Goal: Task Accomplishment & Management: Manage account settings

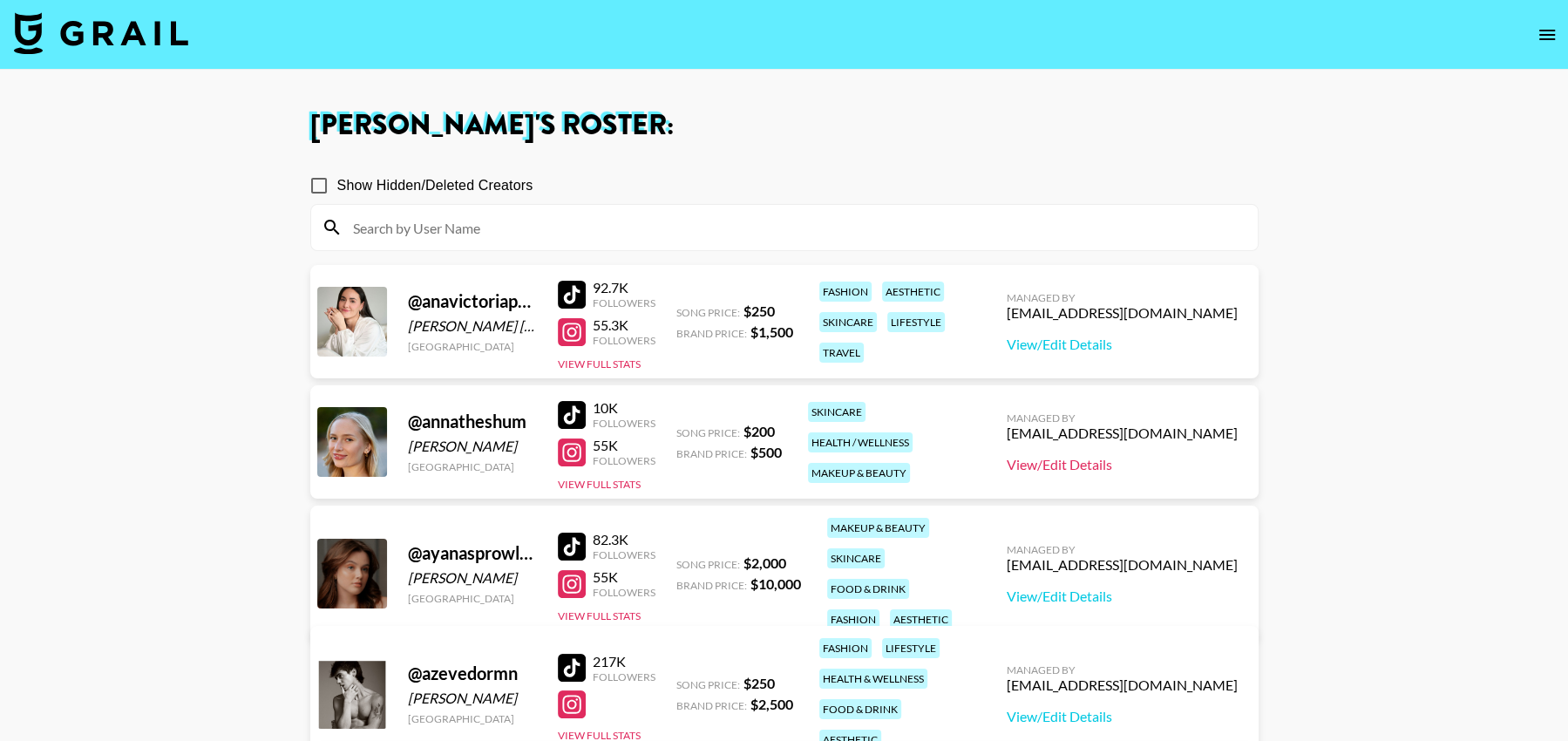
click at [1153, 461] on link "View/Edit Details" at bounding box center [1122, 464] width 231 height 17
drag, startPoint x: 522, startPoint y: 442, endPoint x: 407, endPoint y: 445, distance: 115.0
click at [408, 445] on div "[PERSON_NAME]" at bounding box center [473, 446] width 129 height 17
copy div "[PERSON_NAME]"
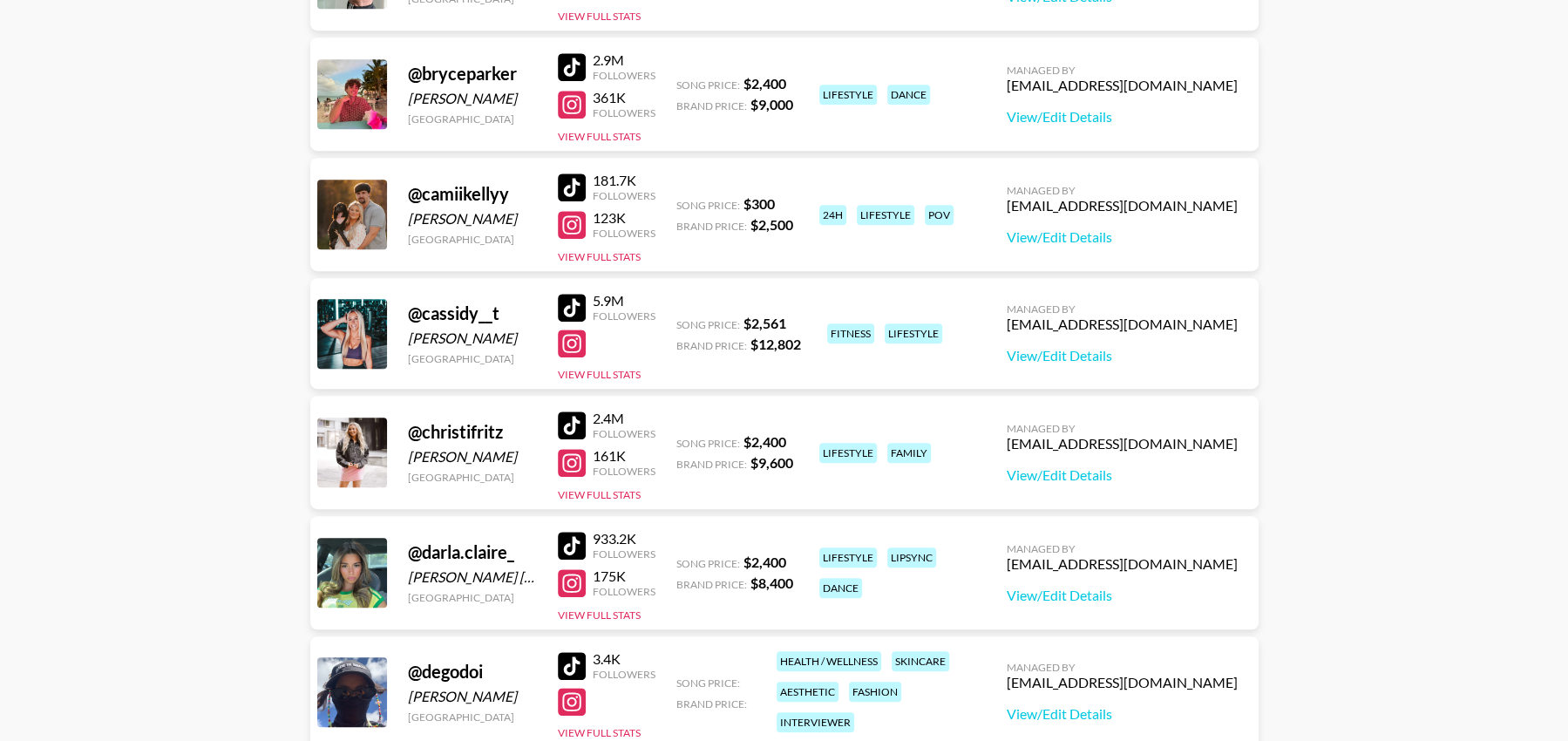
scroll to position [824, 0]
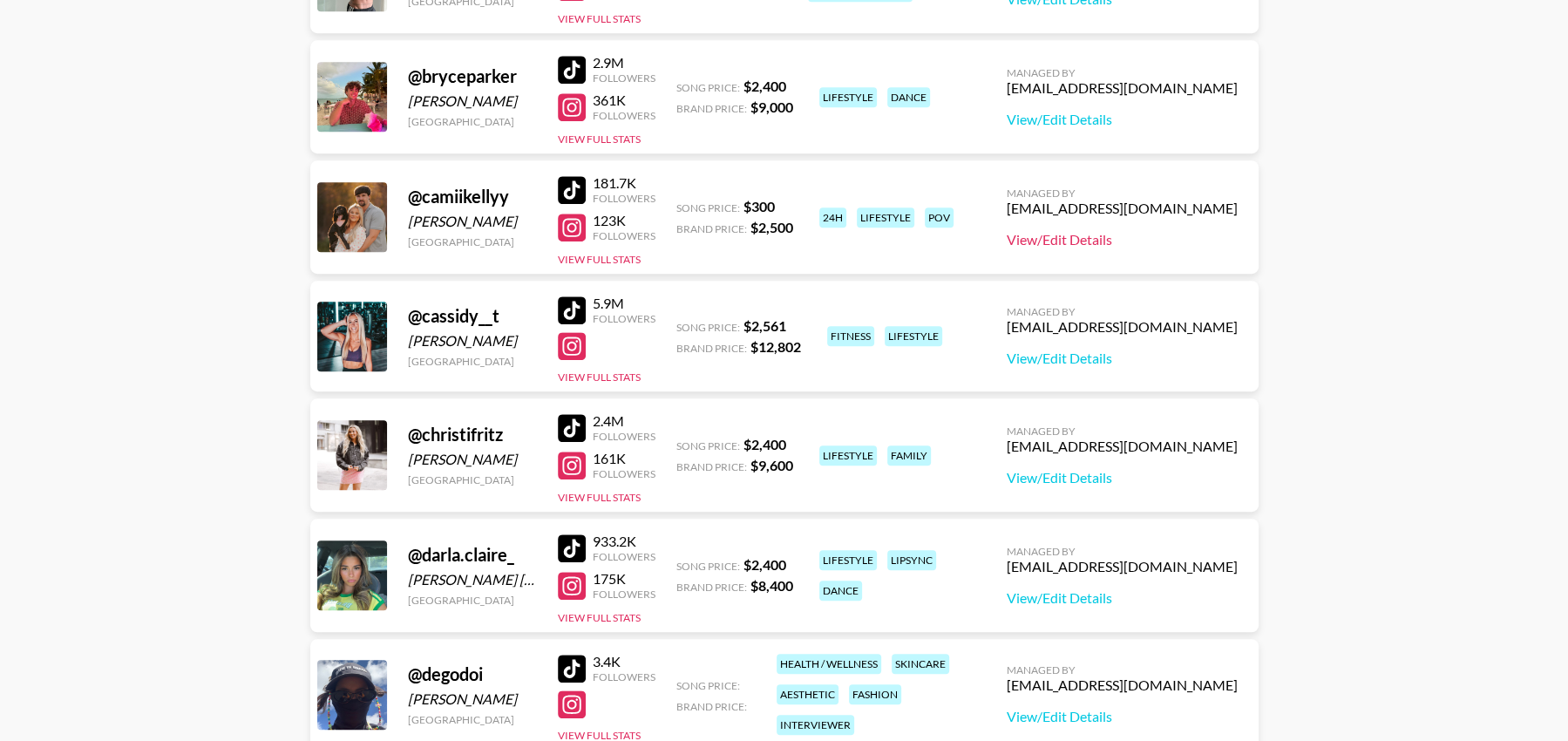
click at [1140, 241] on link "View/Edit Details" at bounding box center [1122, 239] width 231 height 17
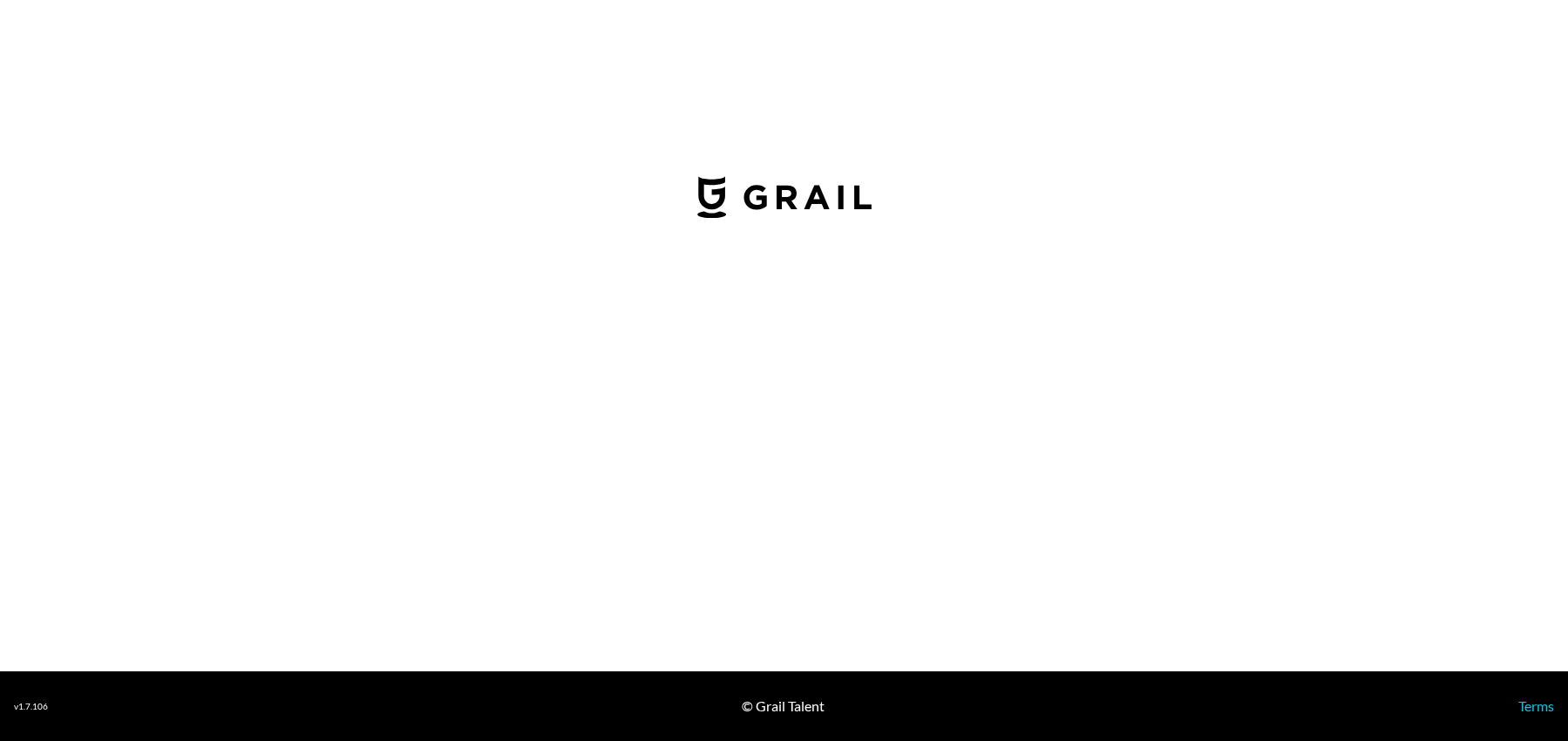
select select "USD"
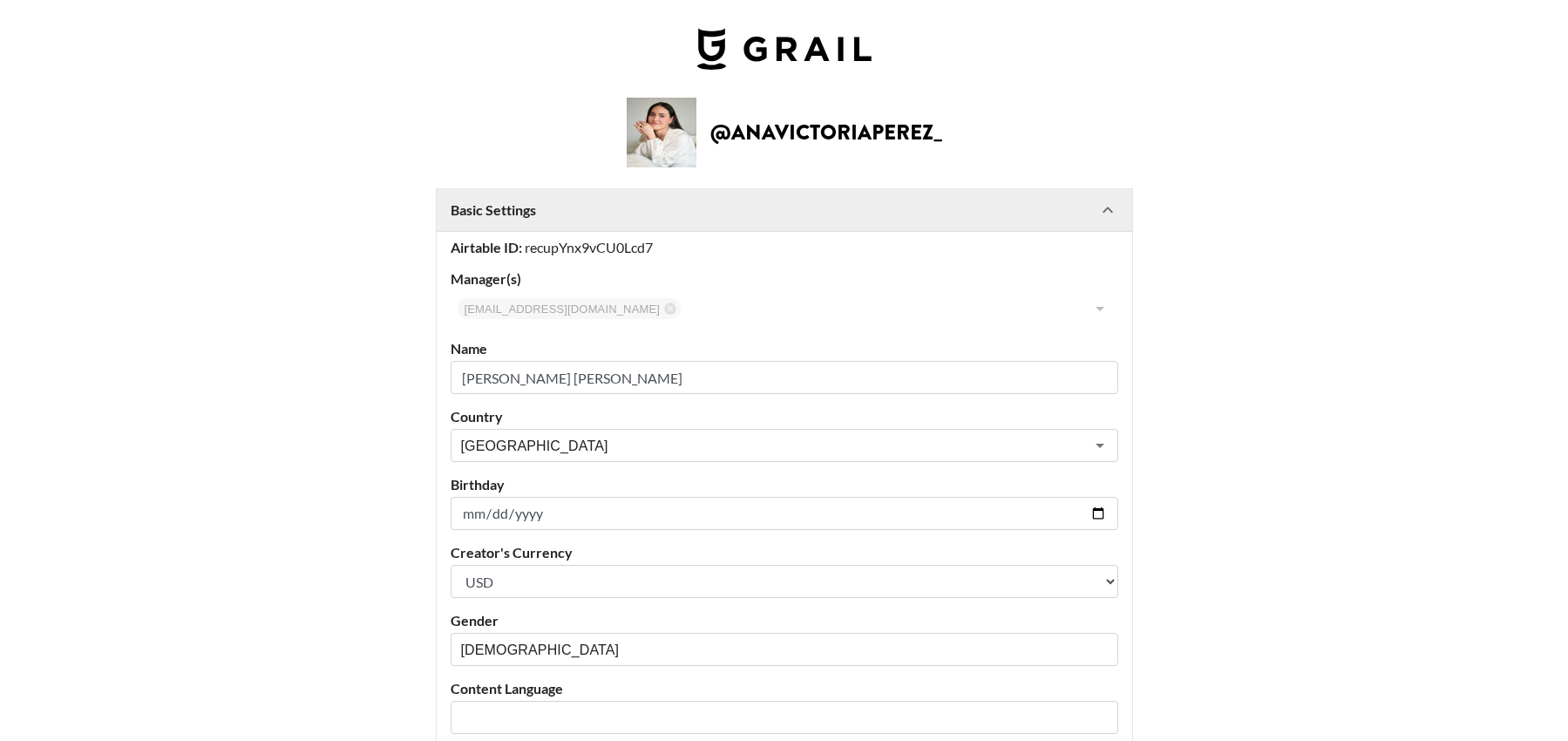
select select "USD"
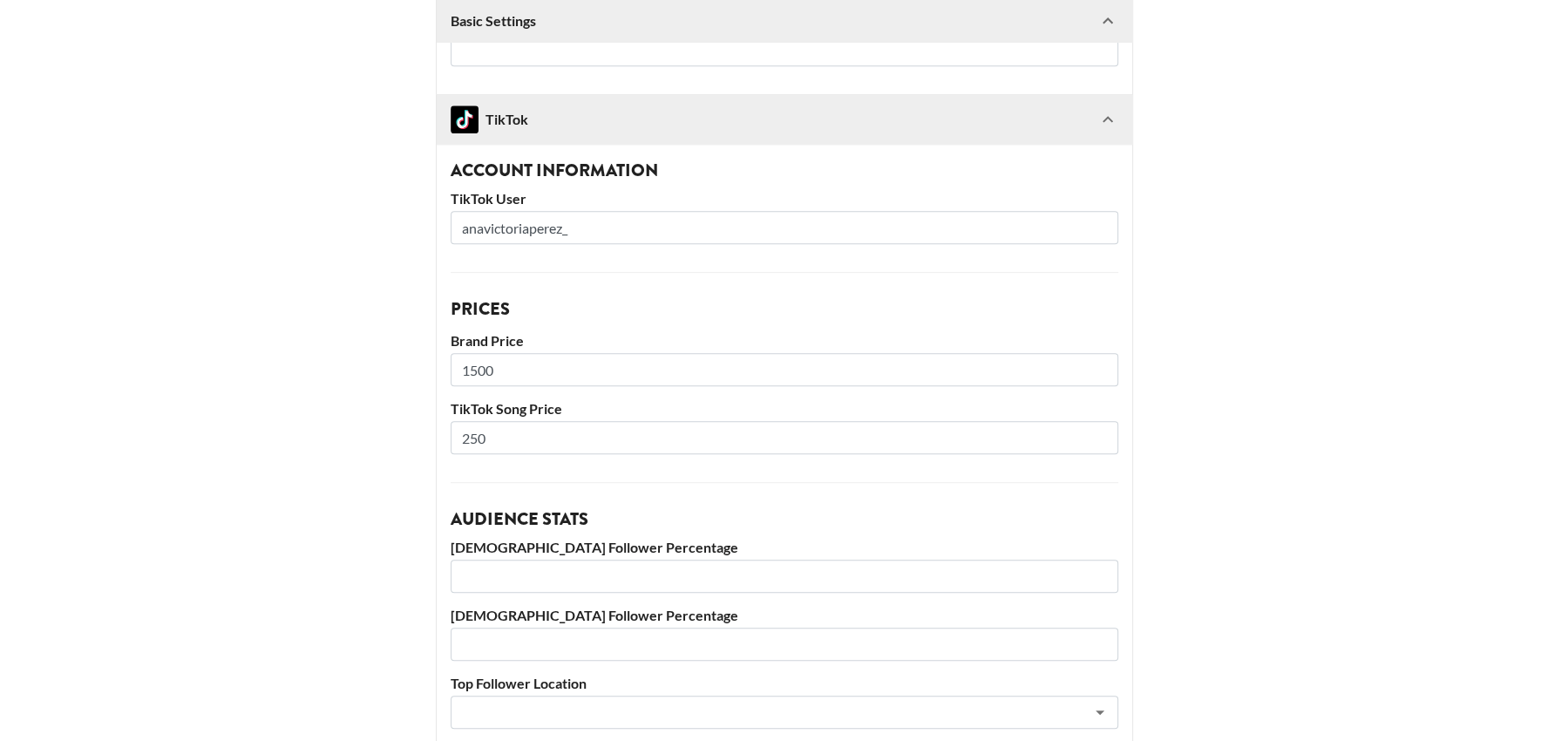
scroll to position [1247, 0]
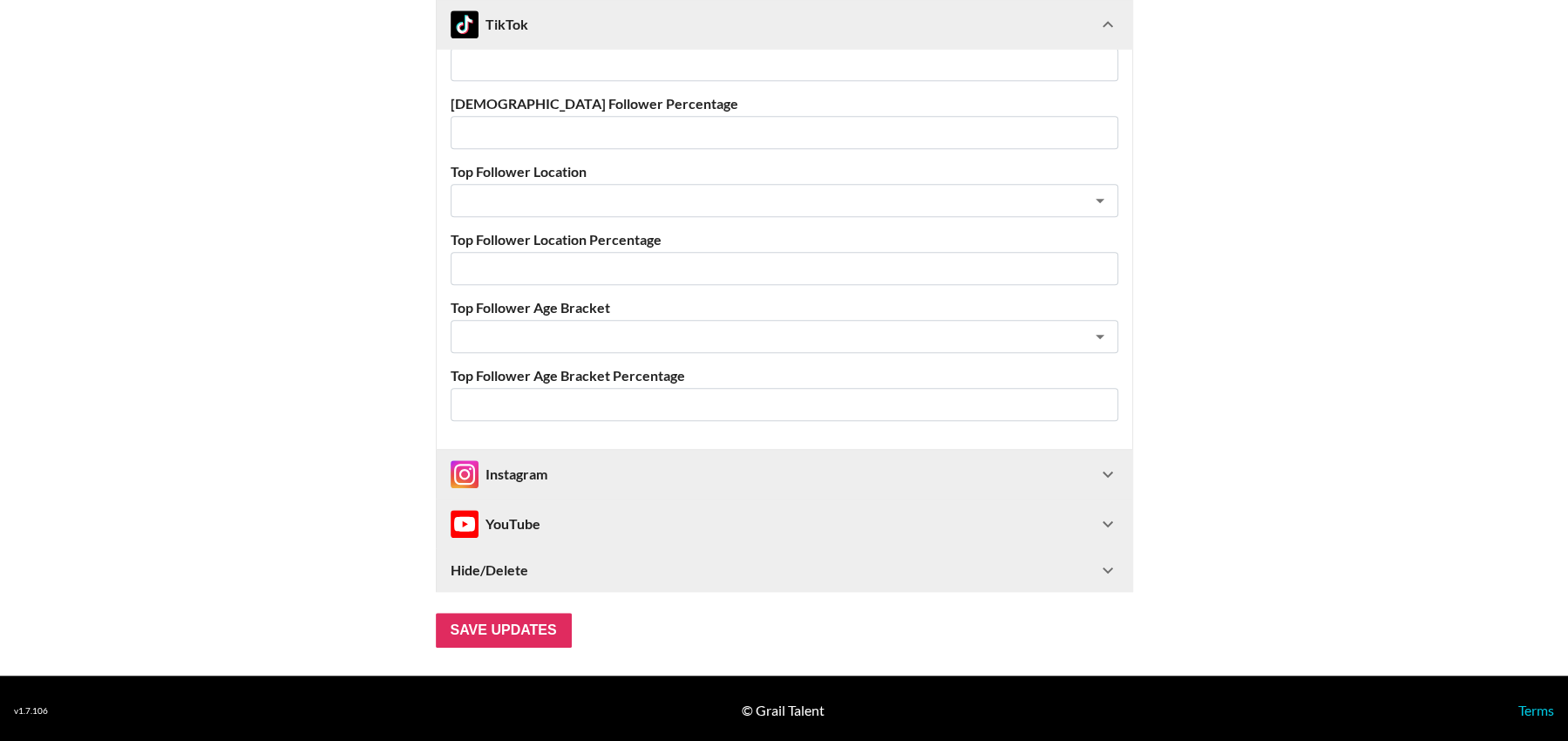
click at [978, 470] on div "Instagram" at bounding box center [773, 474] width 647 height 28
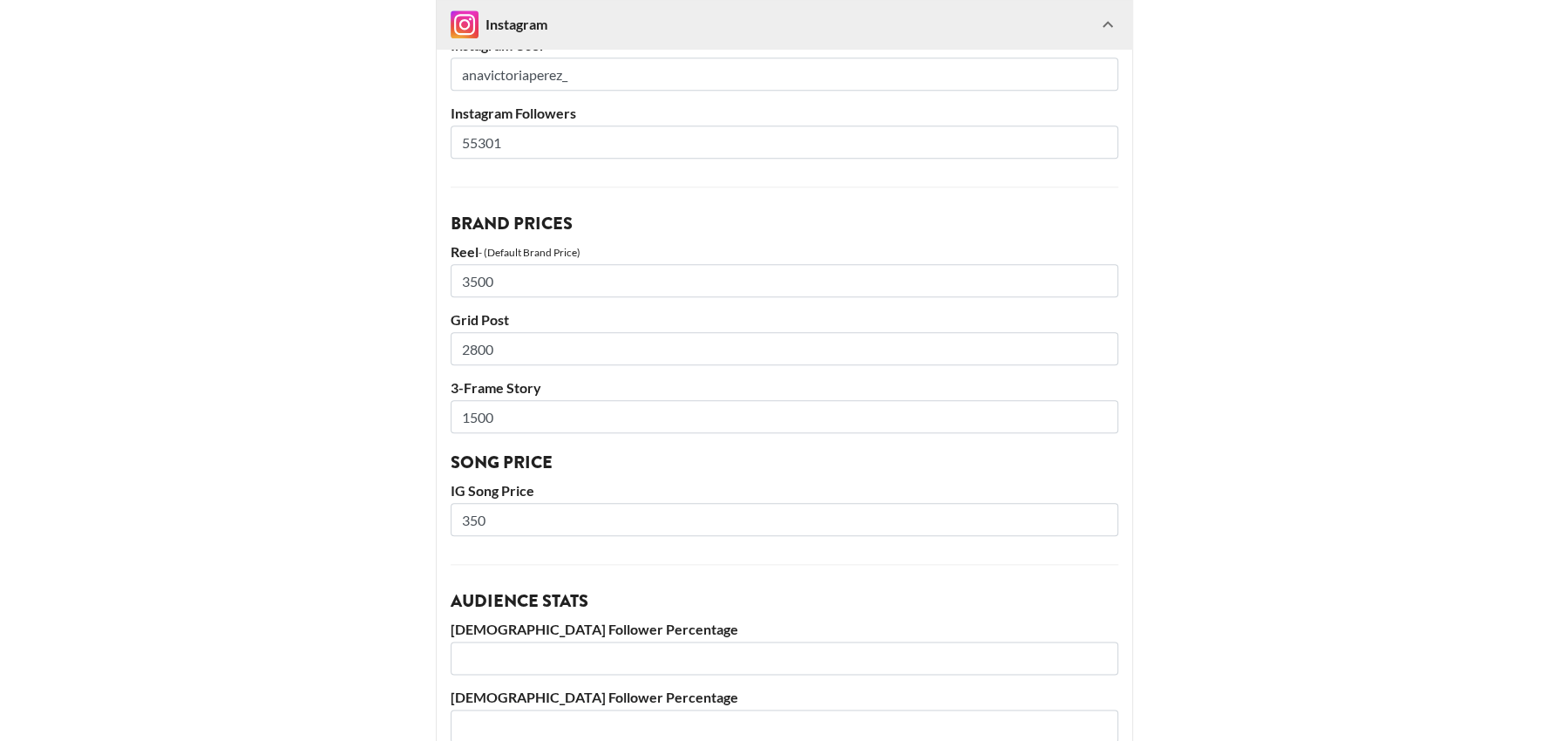
scroll to position [1730, 0]
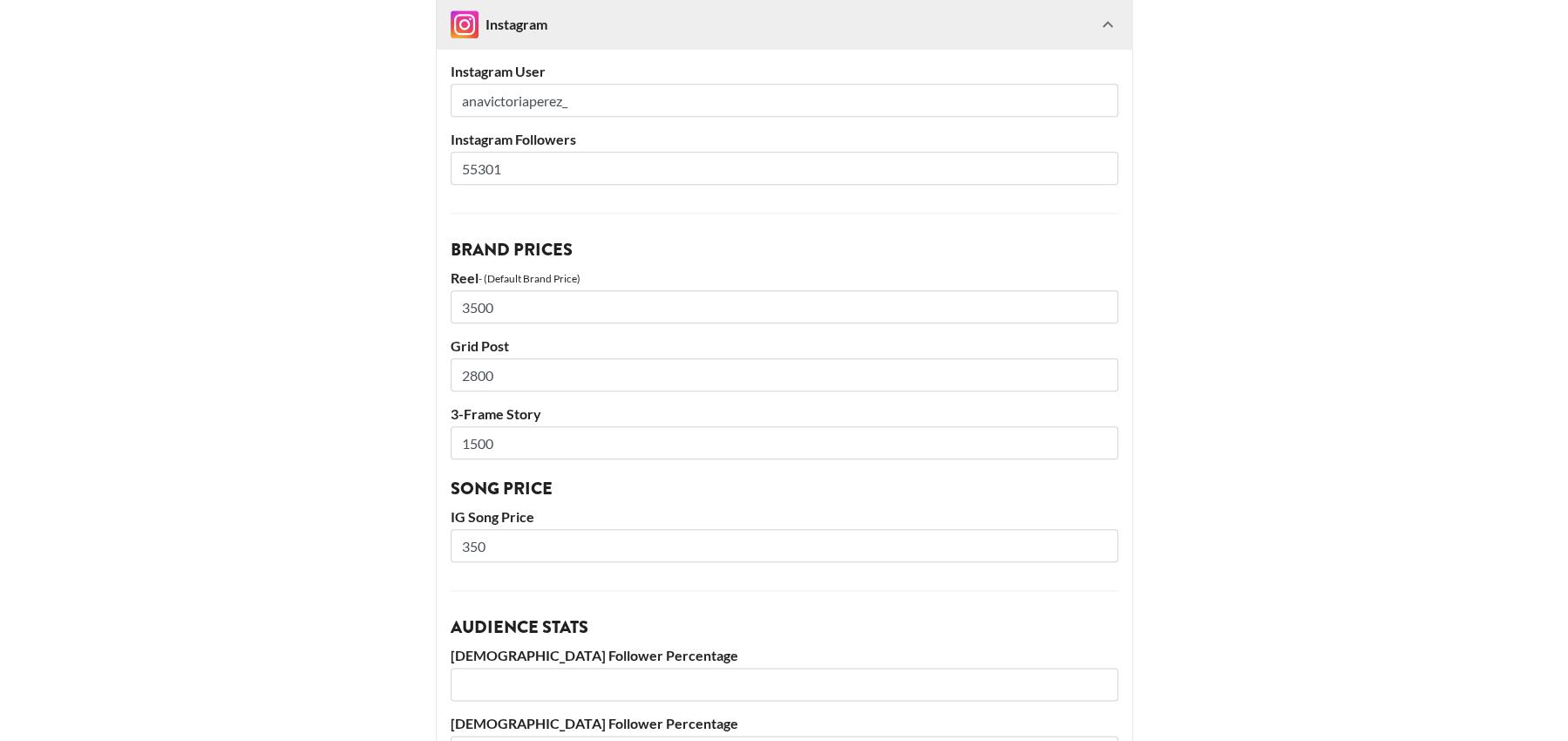
drag, startPoint x: 513, startPoint y: 549, endPoint x: 416, endPoint y: 531, distance: 98.7
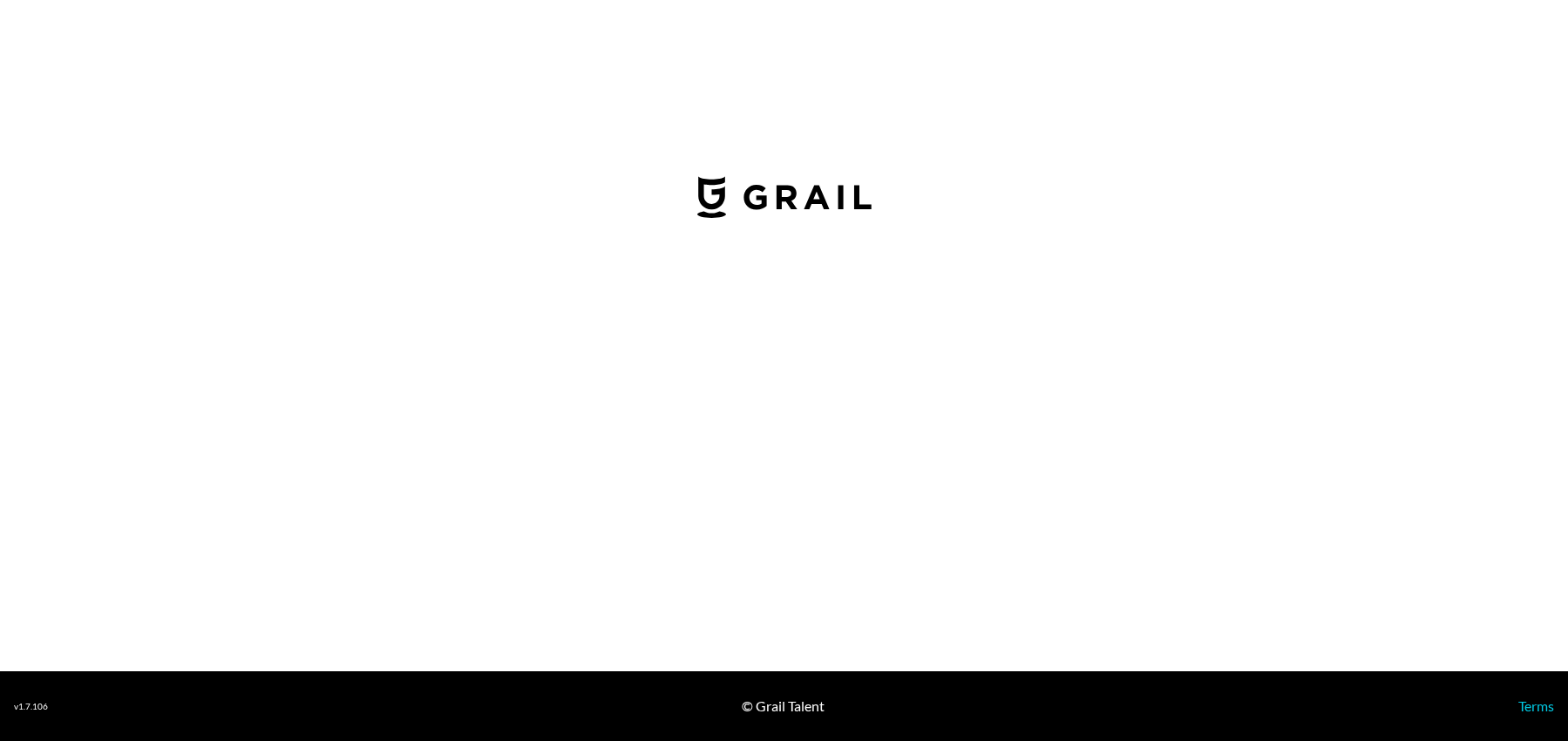
select select "USD"
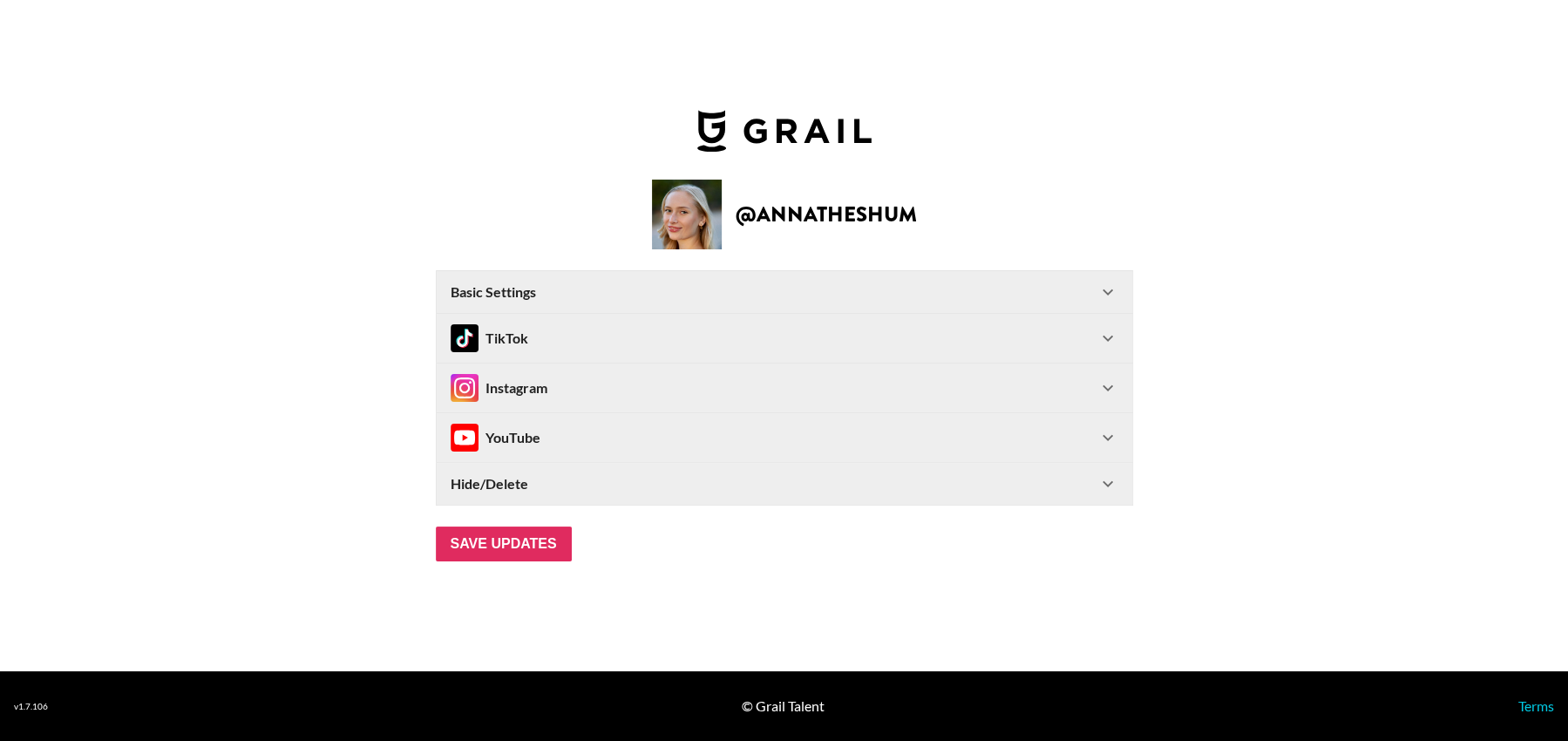
click at [1113, 292] on icon at bounding box center [1108, 292] width 21 height 21
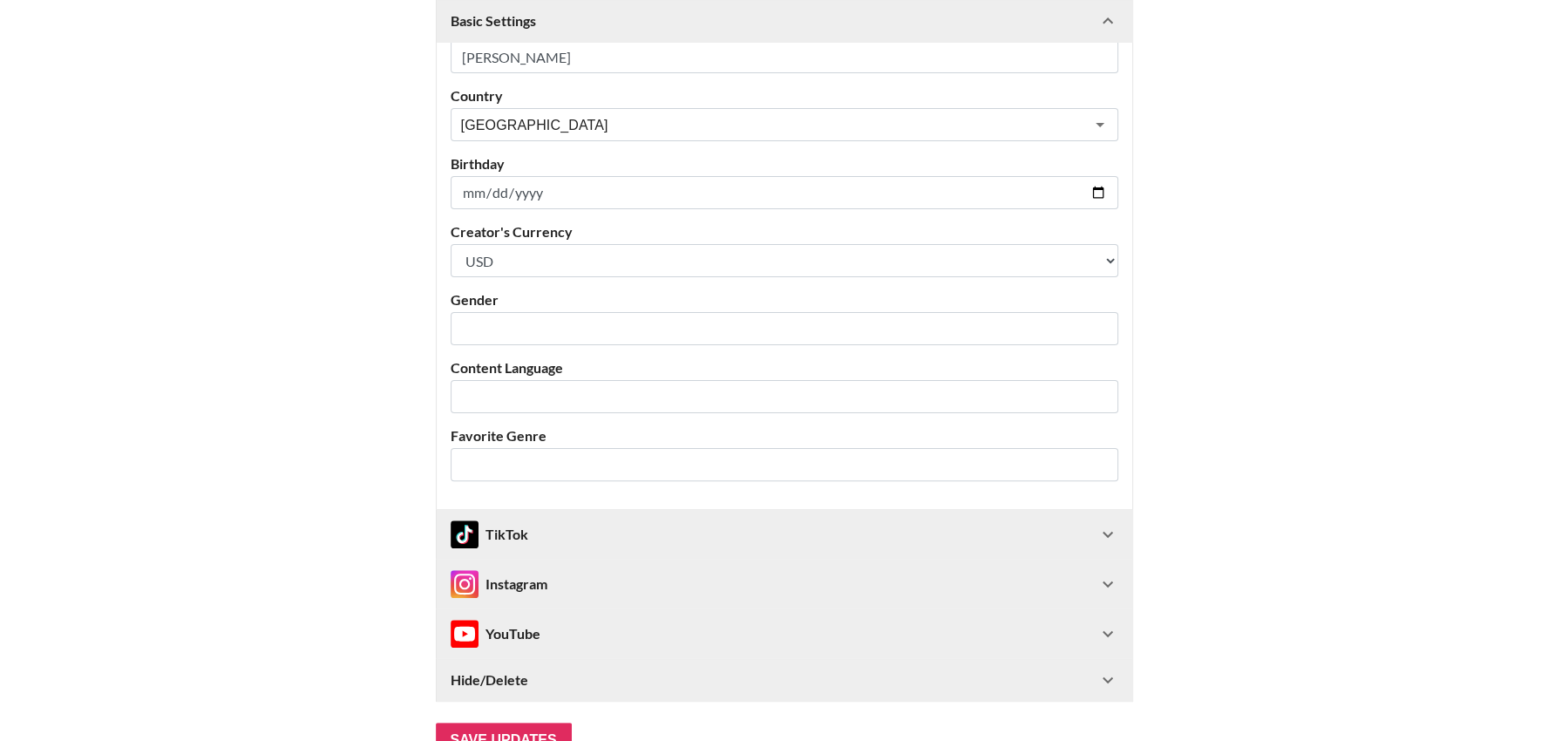
scroll to position [432, 0]
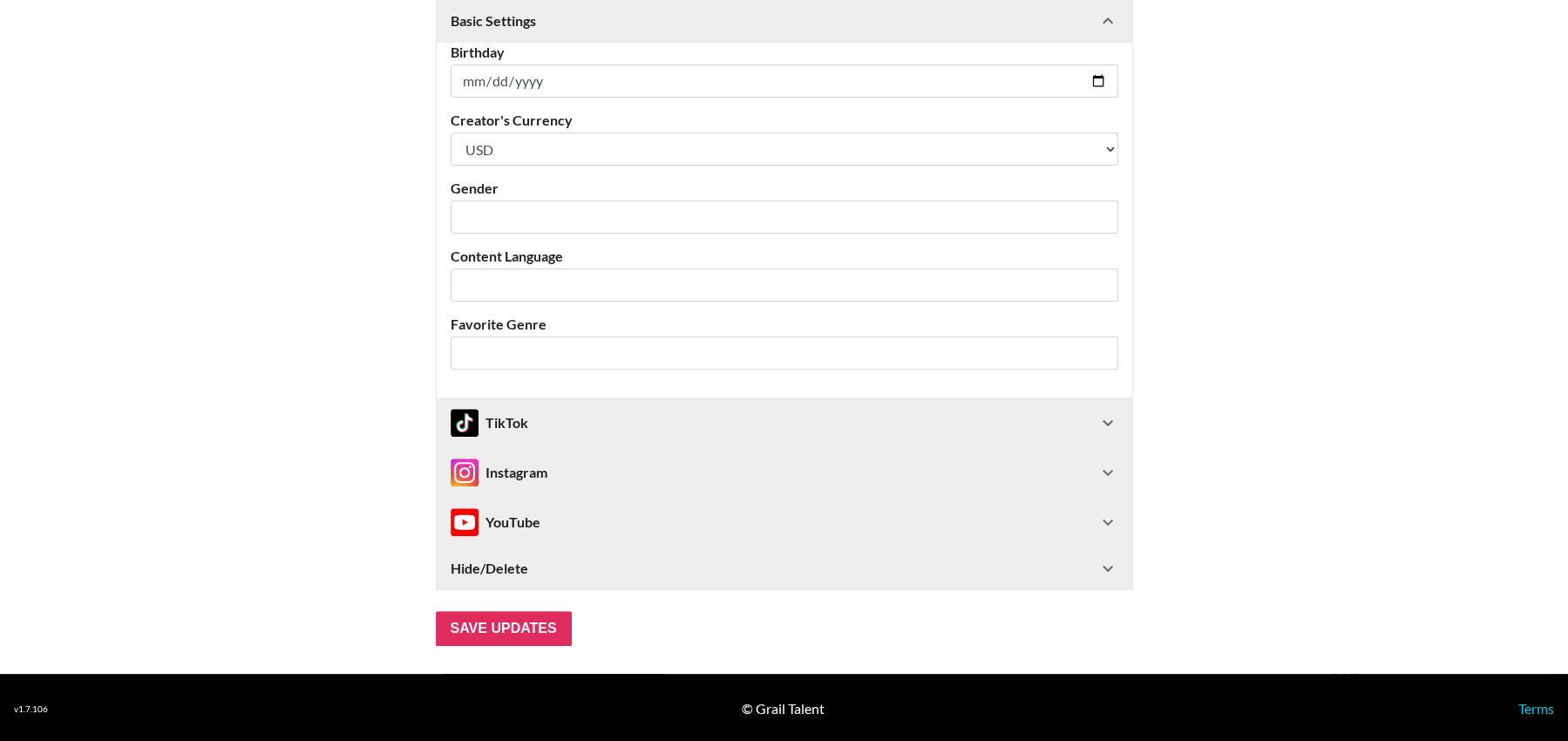
click at [1039, 428] on div "TikTok" at bounding box center [773, 422] width 647 height 28
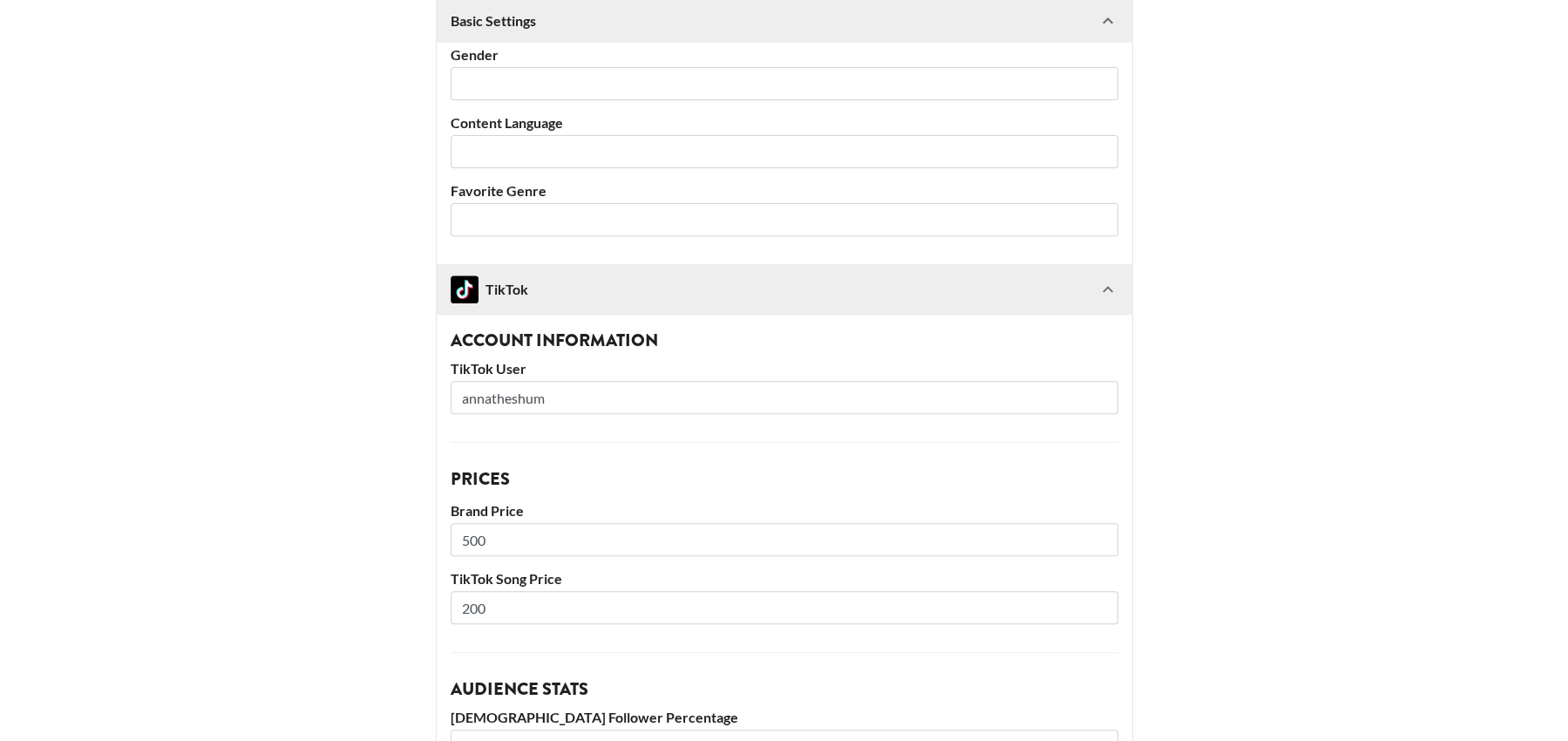
scroll to position [569, 0]
drag, startPoint x: 596, startPoint y: 405, endPoint x: 406, endPoint y: 399, distance: 190.1
click at [406, 399] on main "@ annatheshum Basic Settings Airtable ID: recufFGHig3tGLiqy Manager(s) thais@gr…" at bounding box center [784, 427] width 1540 height 1798
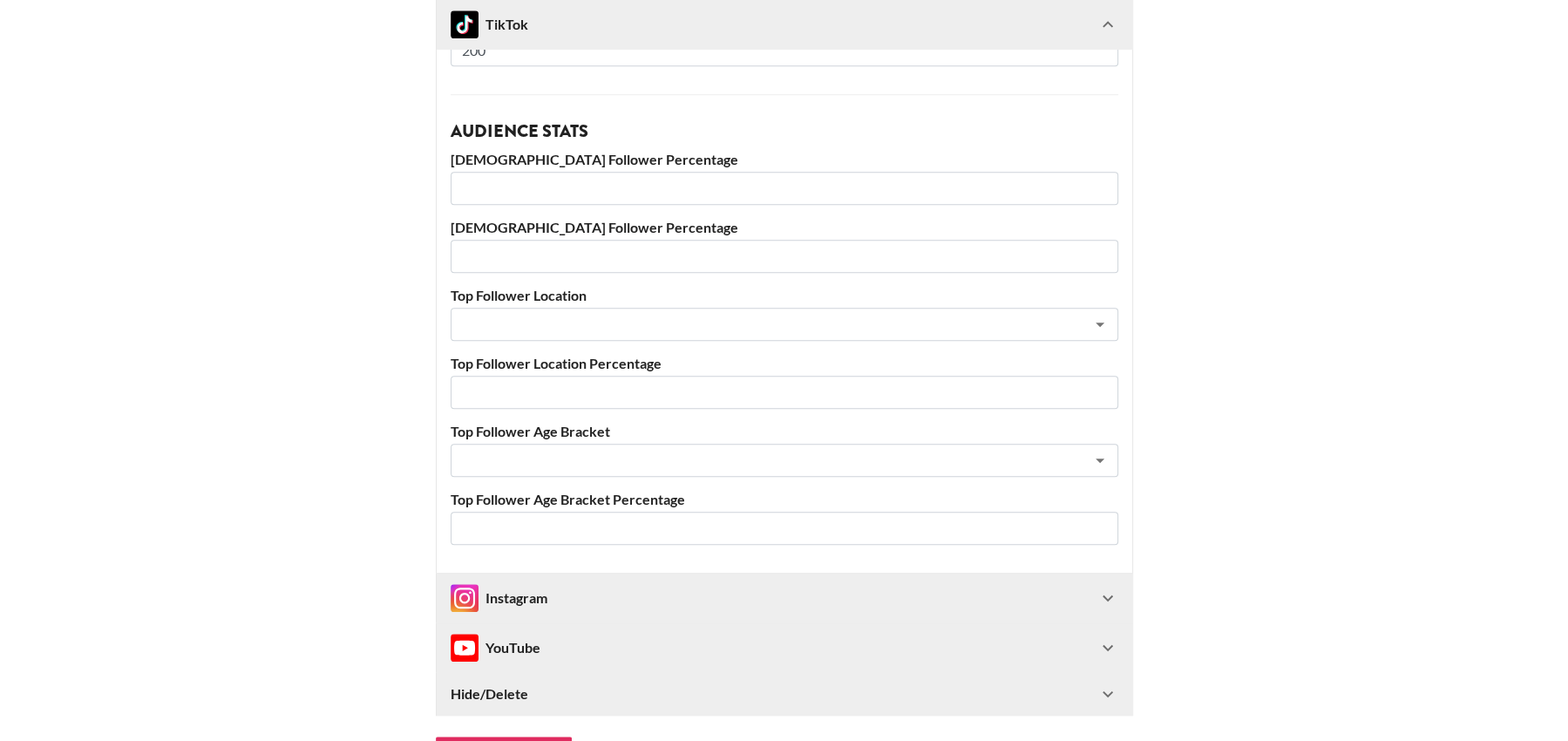
scroll to position [1247, 0]
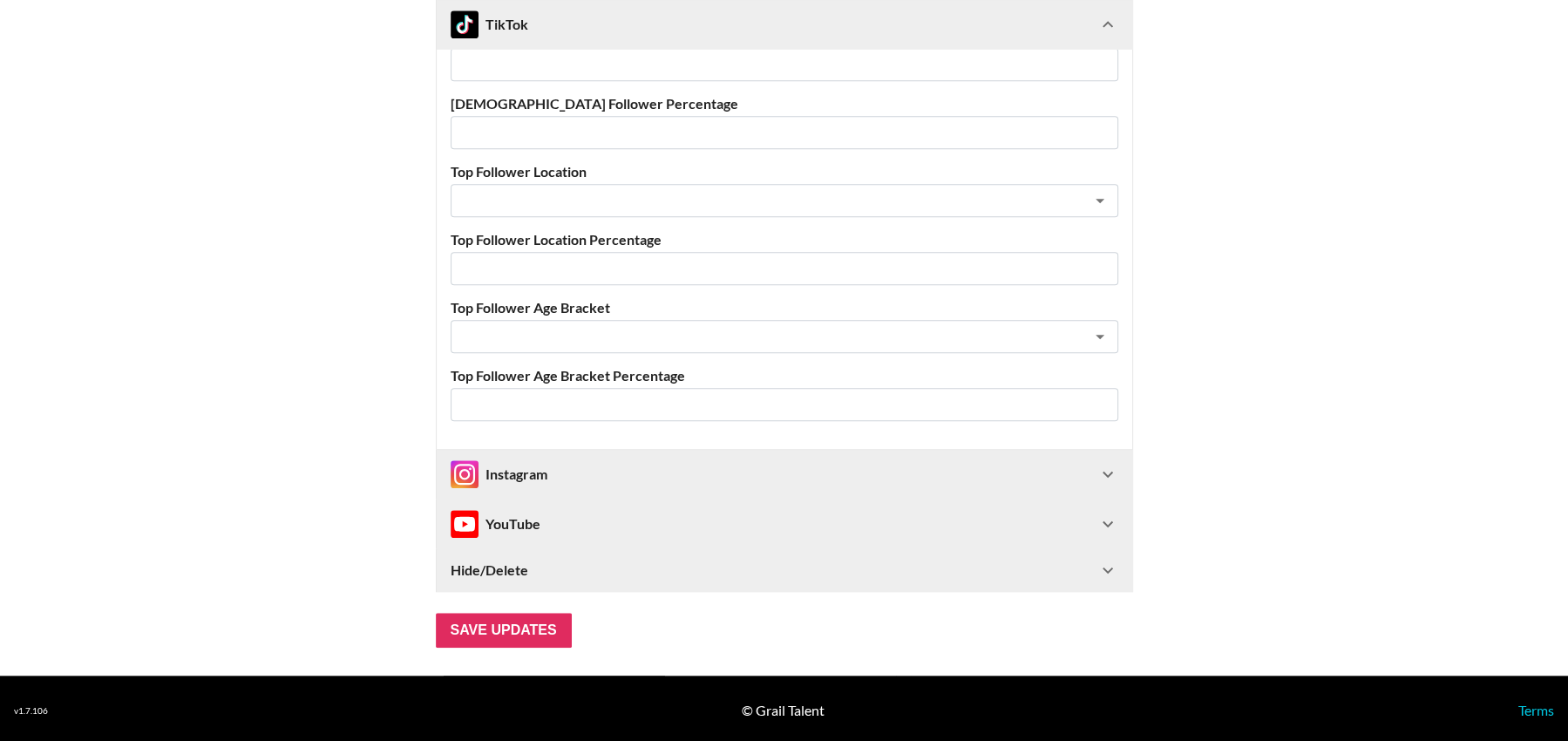
click at [1105, 475] on icon at bounding box center [1108, 475] width 21 height 21
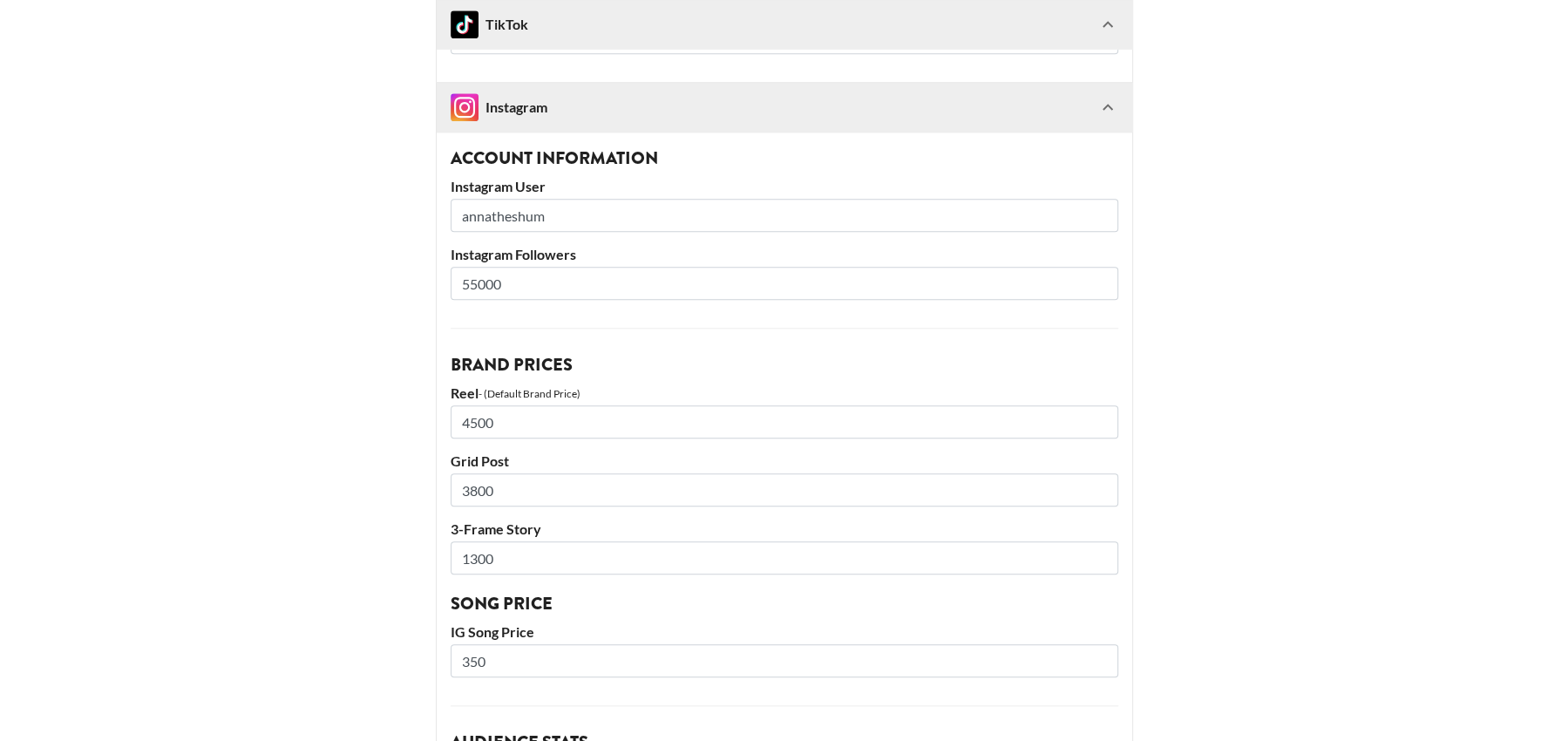
scroll to position [1616, 0]
drag, startPoint x: 568, startPoint y: 211, endPoint x: 389, endPoint y: 208, distance: 179.0
drag, startPoint x: 517, startPoint y: 412, endPoint x: 397, endPoint y: 410, distance: 120.0
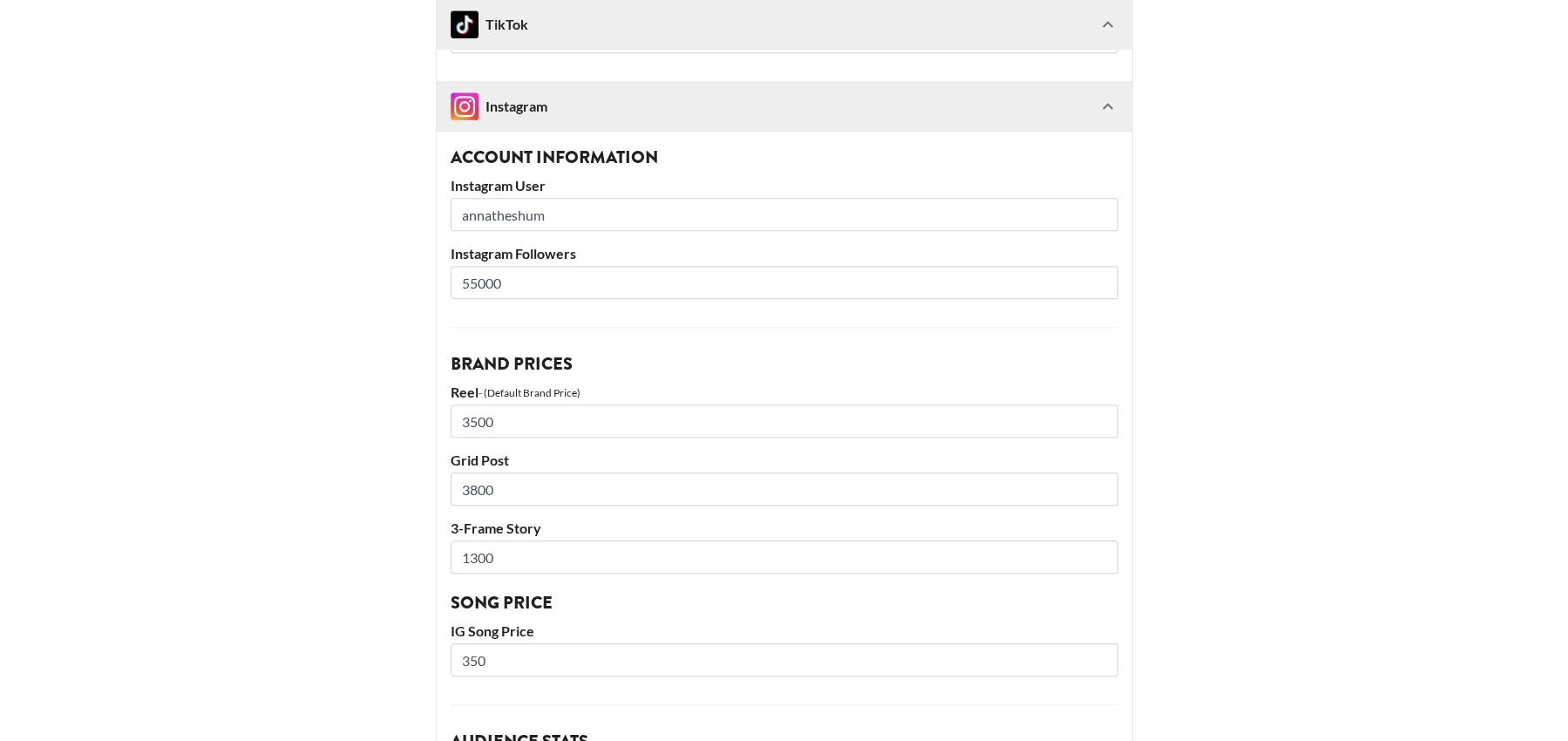
type input "3500"
drag, startPoint x: 510, startPoint y: 483, endPoint x: 374, endPoint y: 478, distance: 136.1
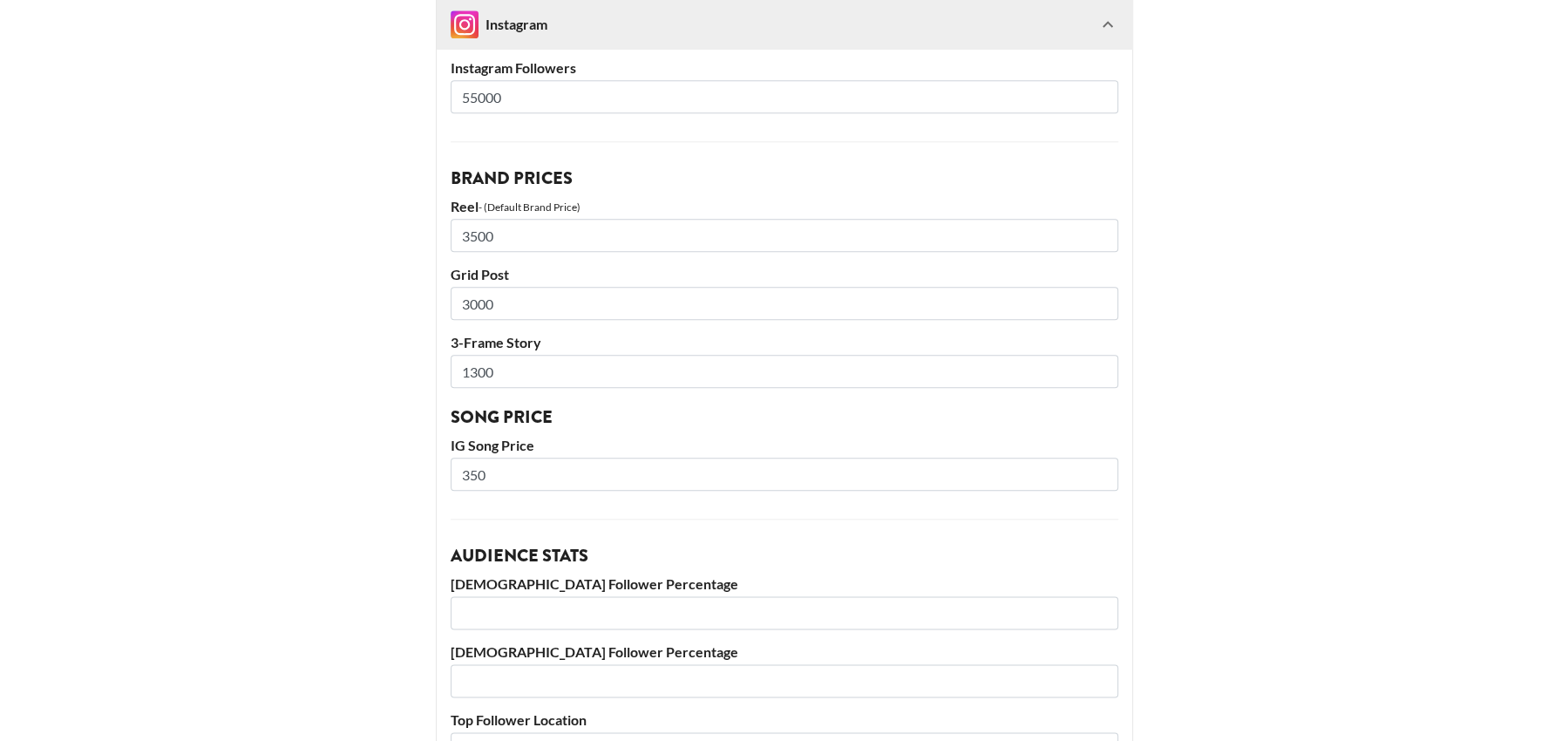
scroll to position [1805, 0]
type input "3000"
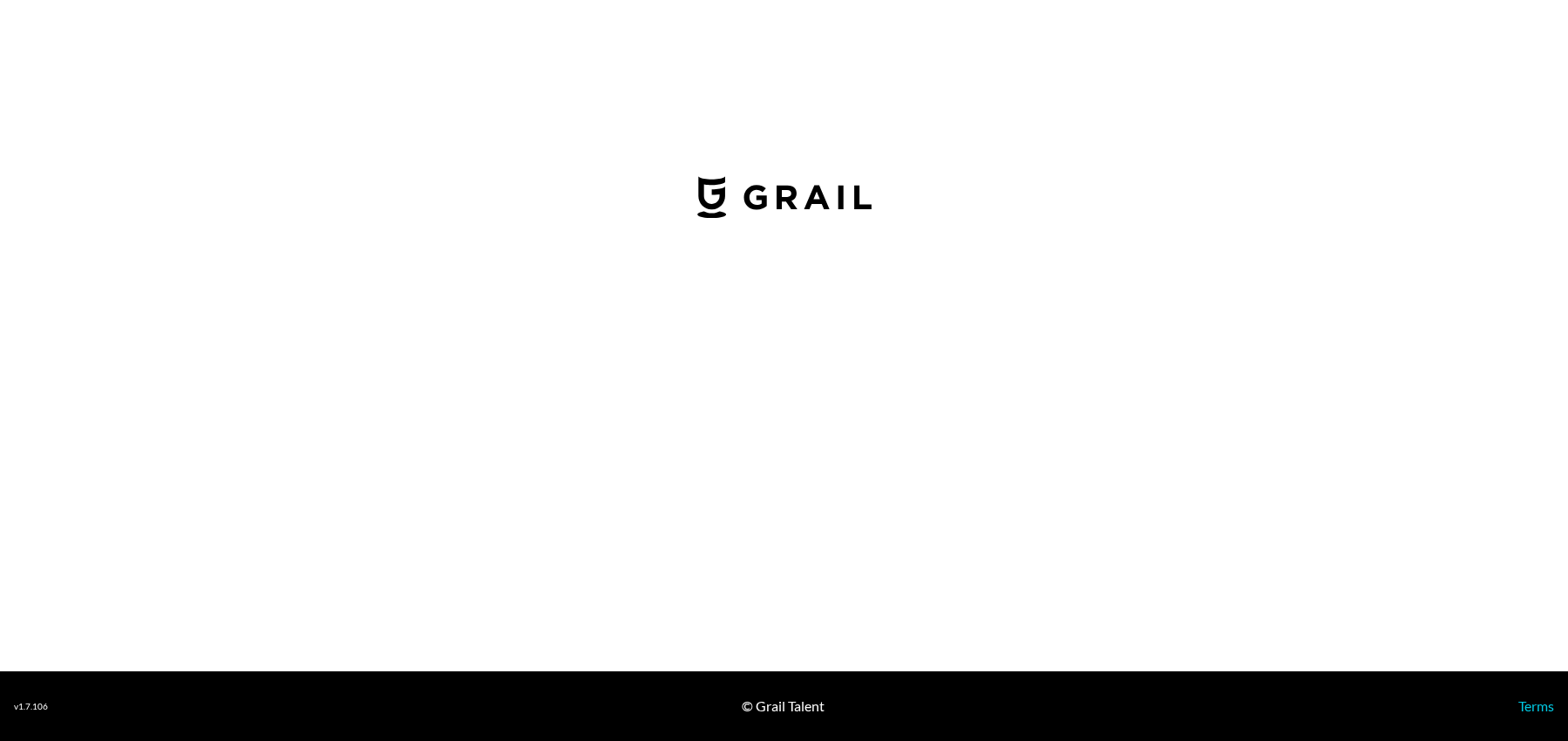
select select "USD"
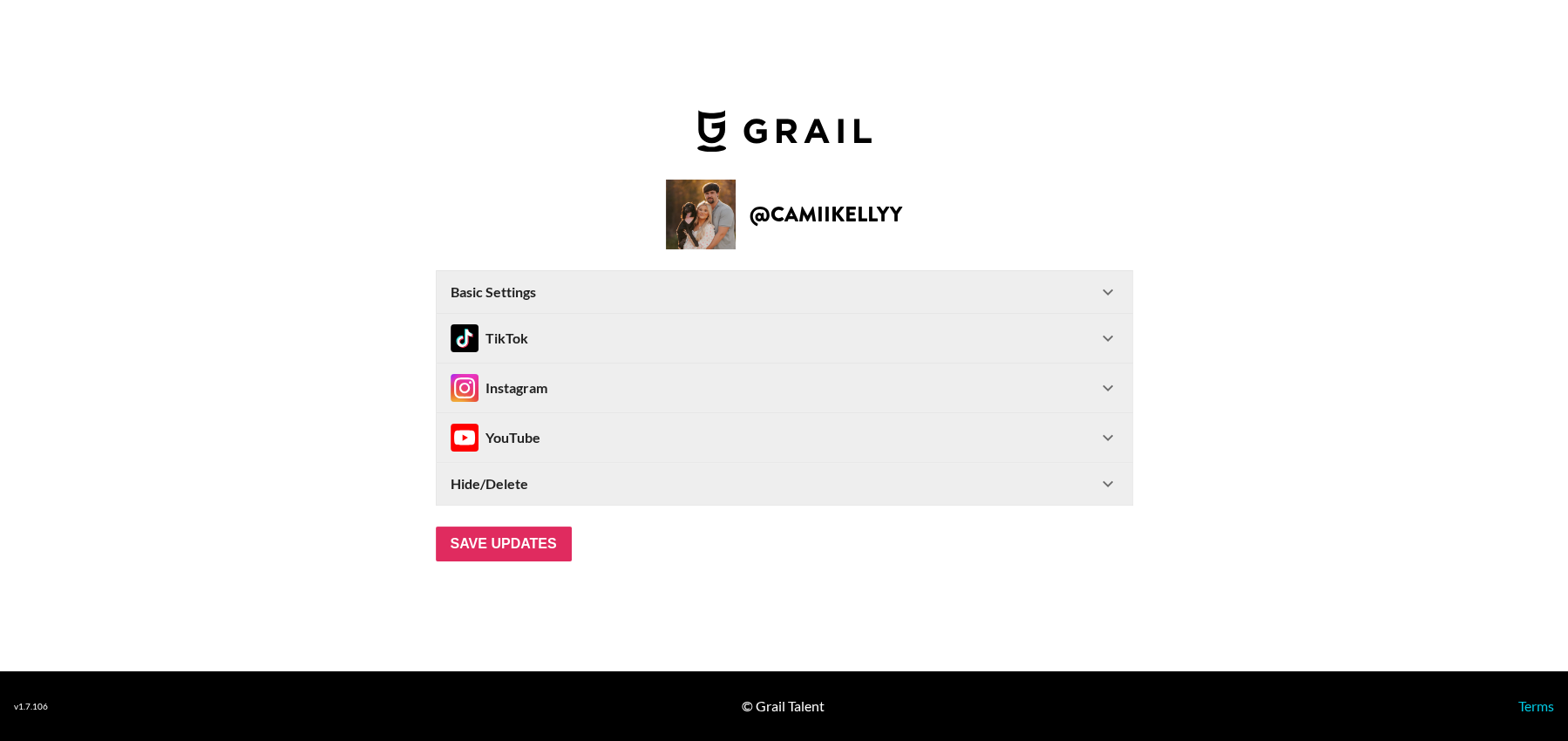
click at [1108, 290] on icon at bounding box center [1108, 292] width 21 height 21
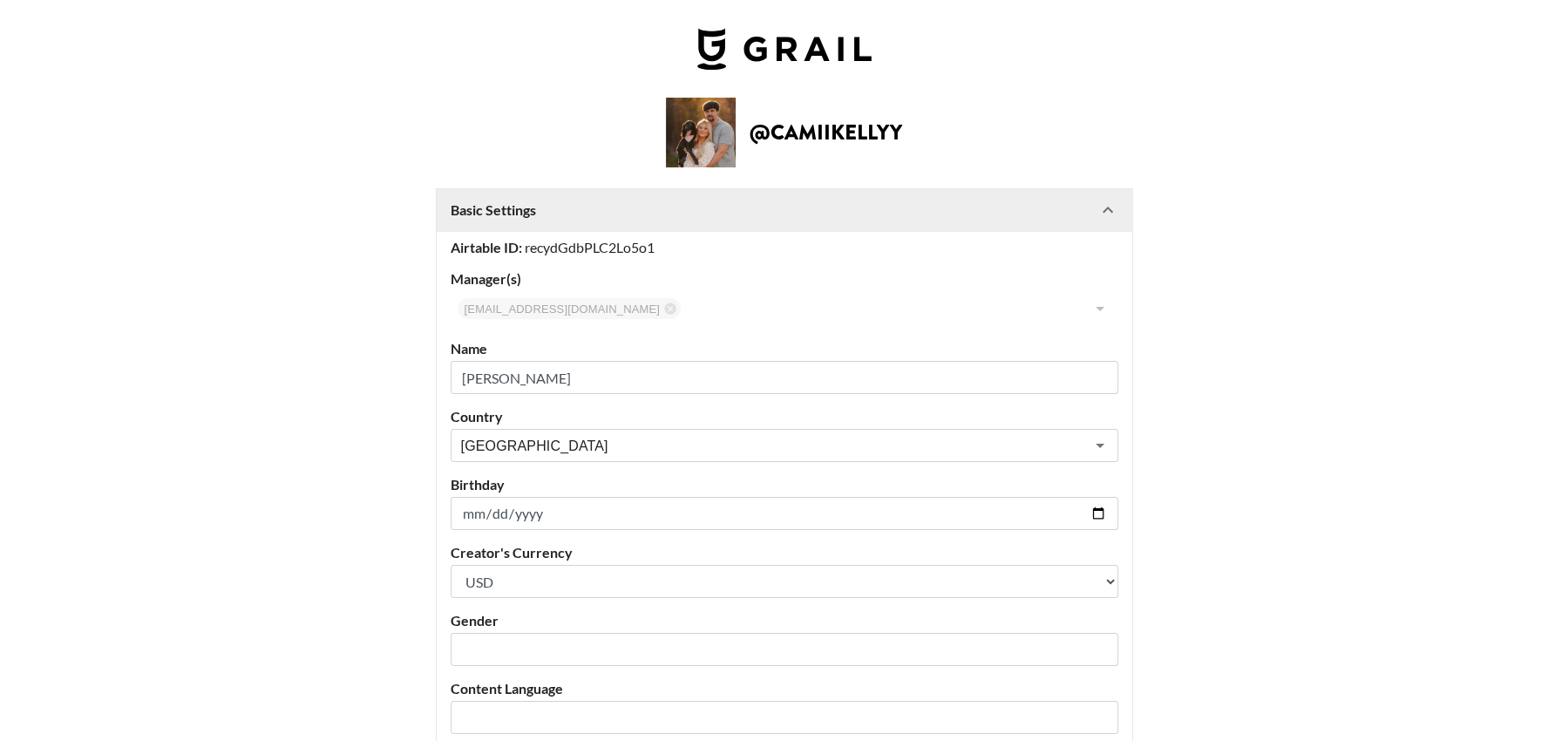
drag, startPoint x: 572, startPoint y: 371, endPoint x: 403, endPoint y: 371, distance: 169.0
click at [403, 371] on main "@ camiikellyy Basic Settings Airtable ID: recydGdbPLC2Lo5o1 Manager(s) [EMAIL_A…" at bounding box center [784, 588] width 1540 height 981
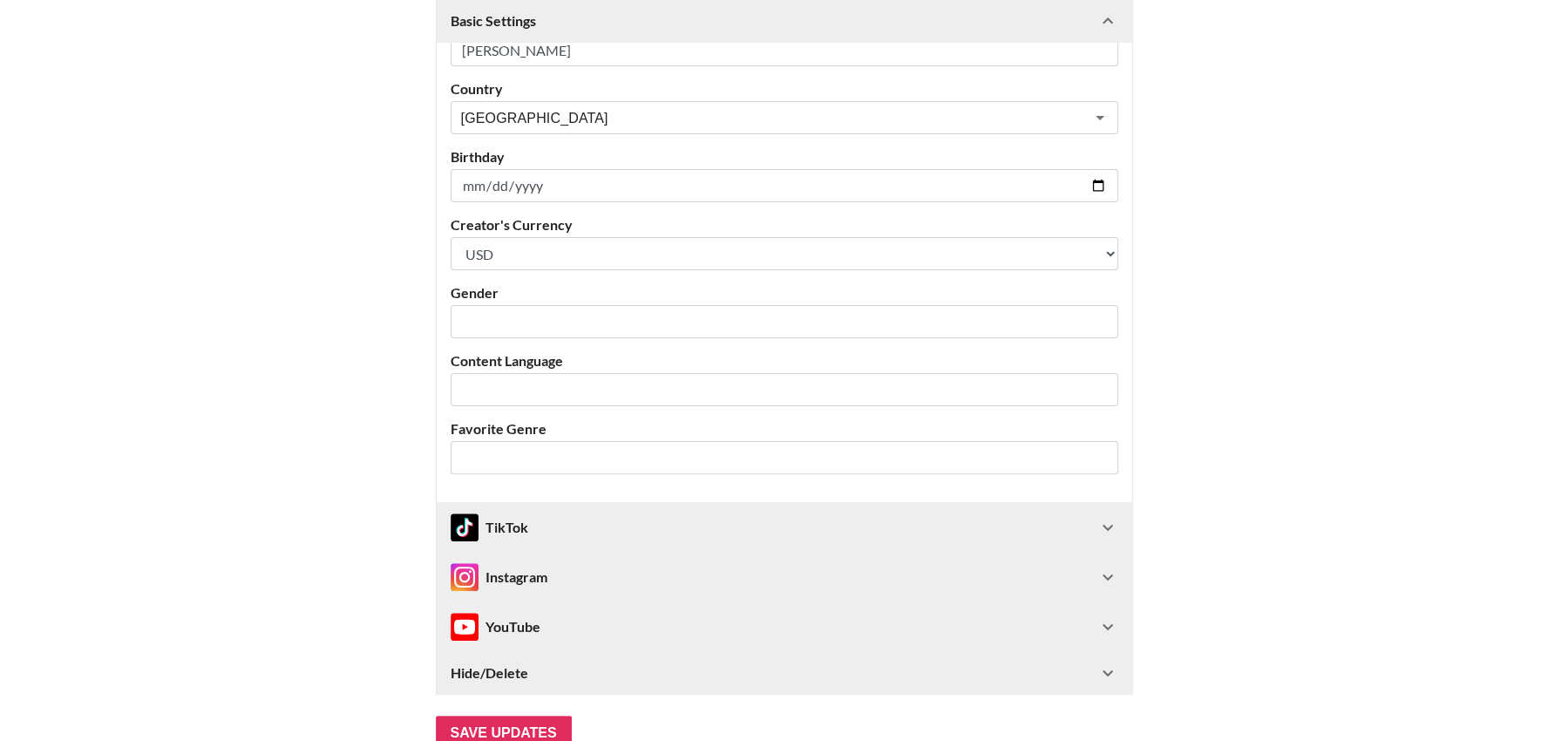
scroll to position [432, 0]
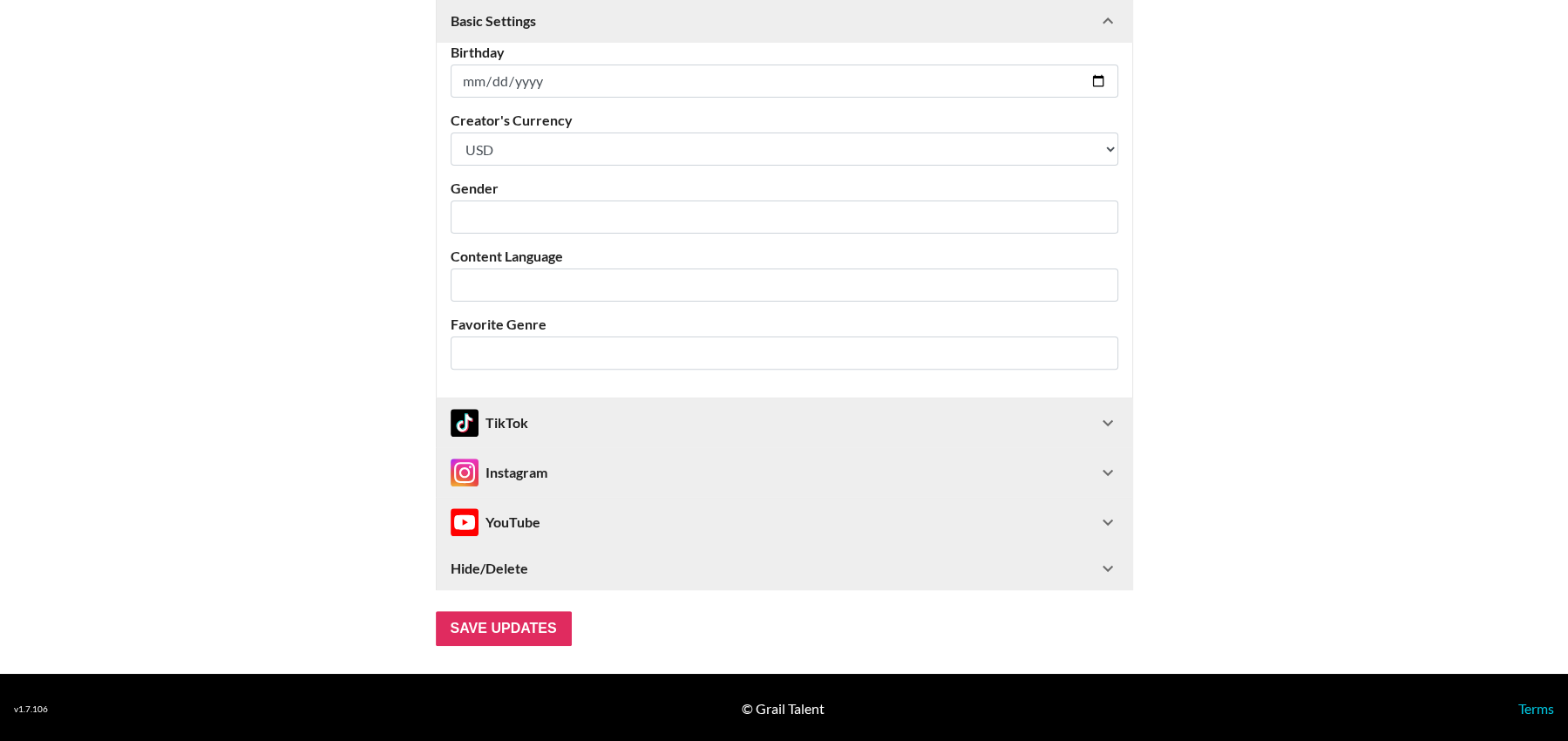
click at [1107, 416] on icon at bounding box center [1108, 423] width 21 height 21
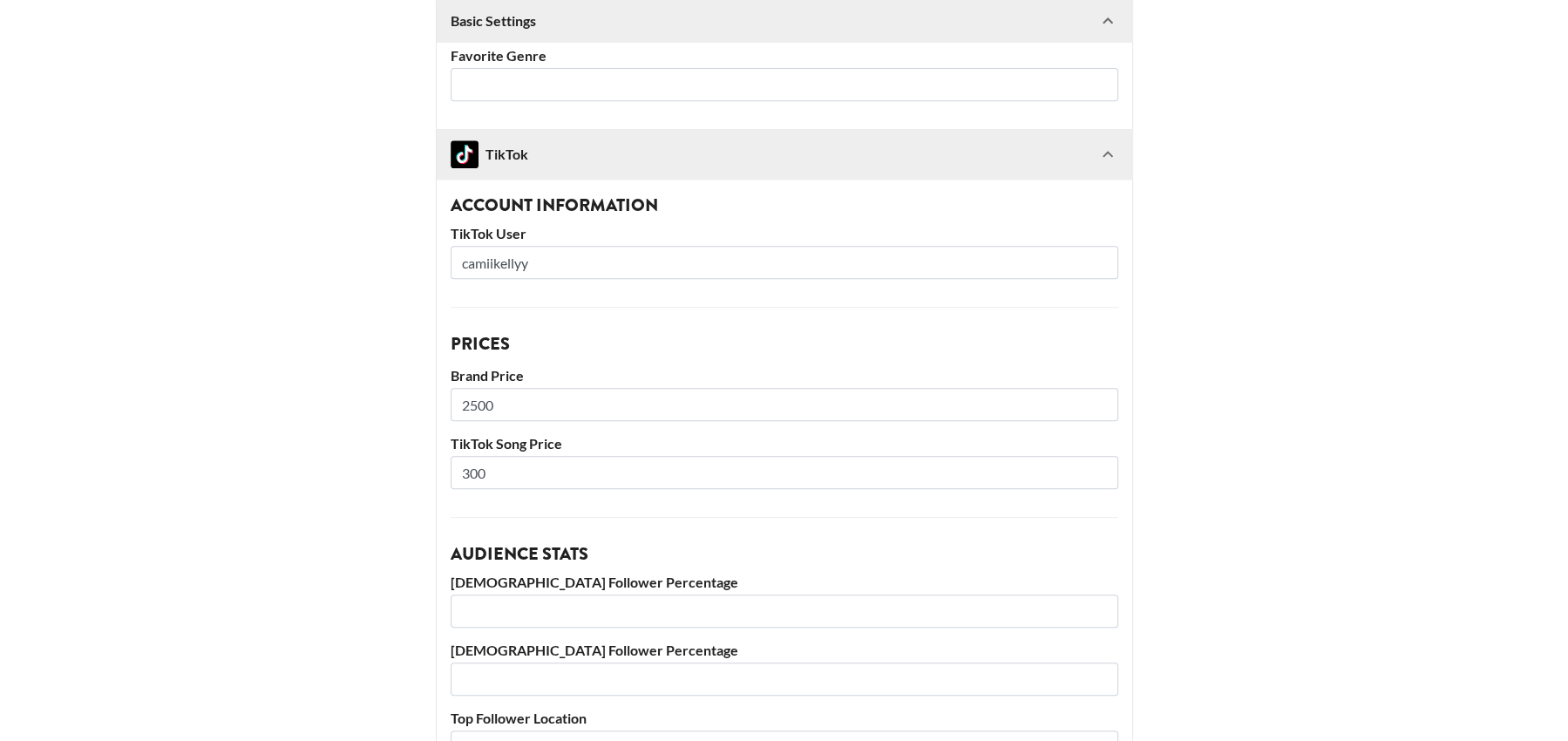
scroll to position [702, 0]
drag, startPoint x: 579, startPoint y: 253, endPoint x: 418, endPoint y: 259, distance: 161.1
click at [418, 259] on main "@ camiikellyy Basic Settings Airtable ID: recydGdbPLC2Lo5o1 Manager(s) [EMAIL_A…" at bounding box center [784, 294] width 1540 height 1798
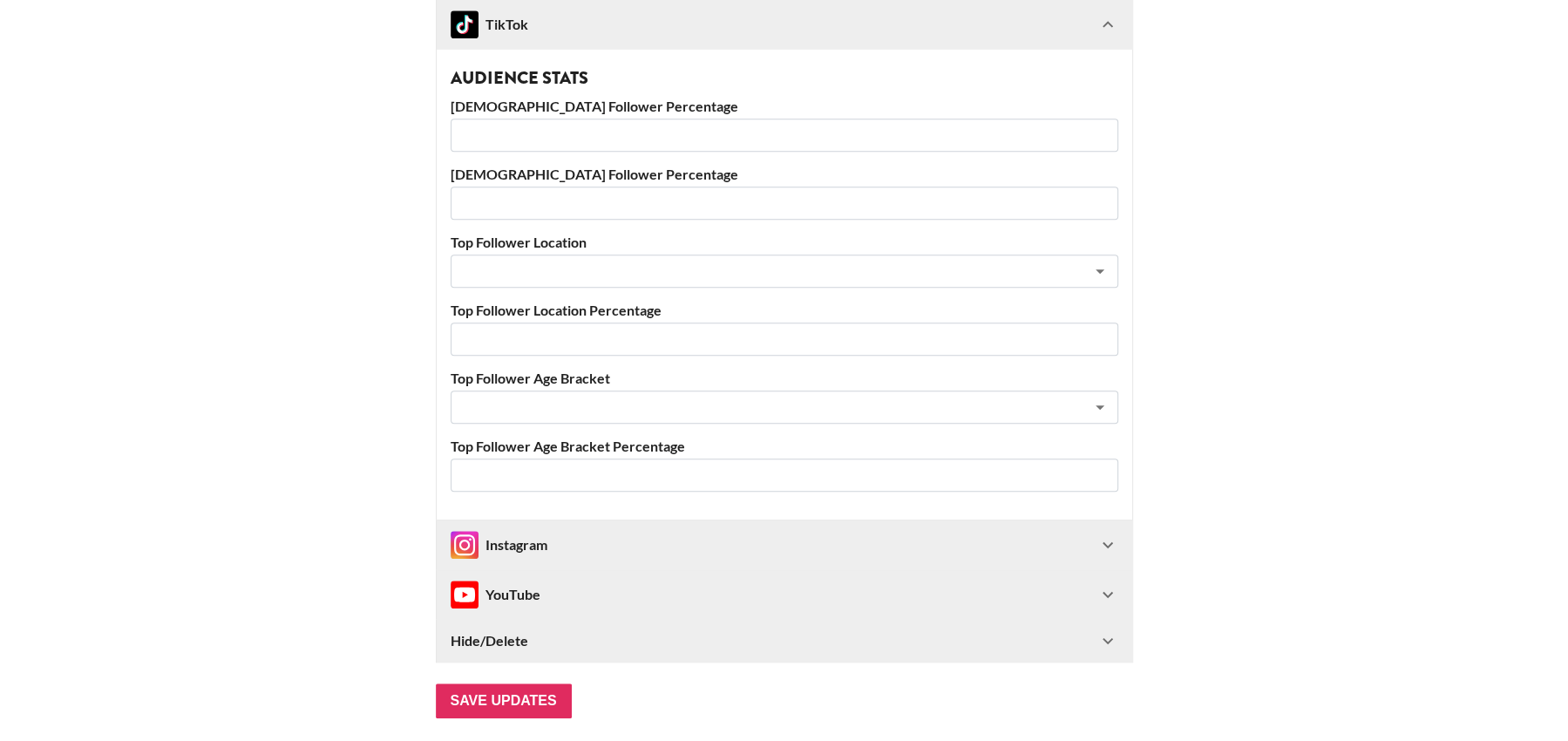
scroll to position [1247, 0]
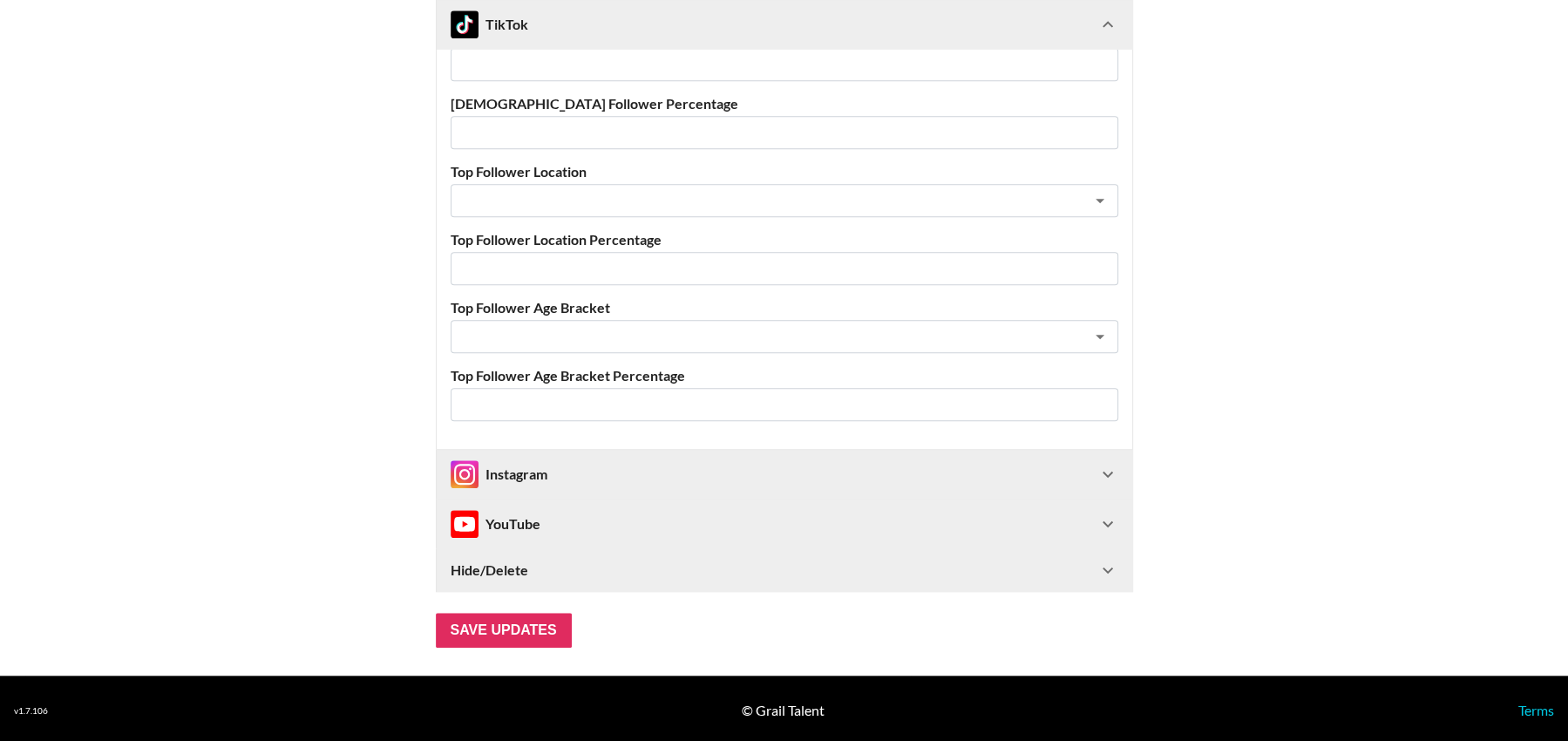
click at [1021, 466] on div "Instagram" at bounding box center [773, 474] width 647 height 28
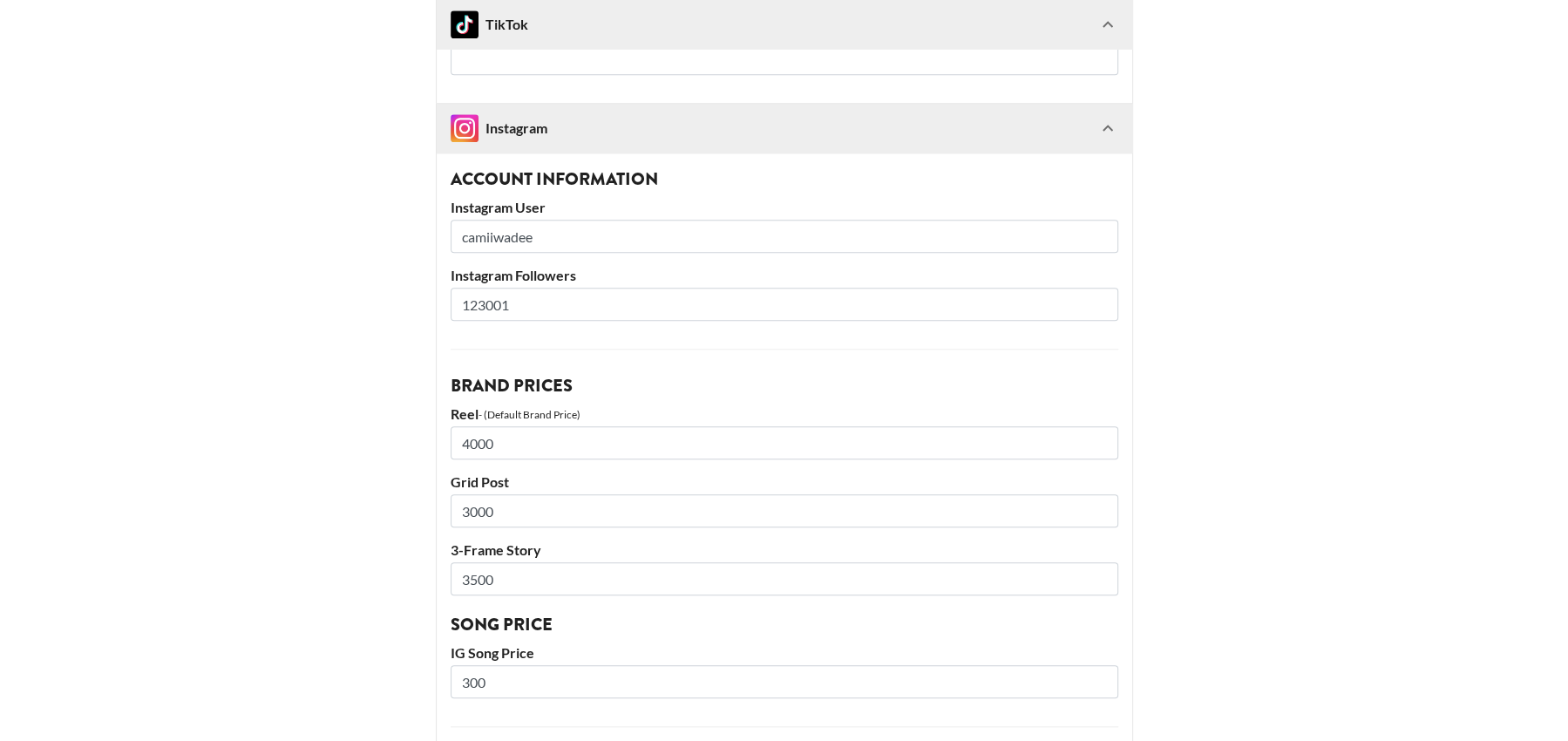
scroll to position [1590, 0]
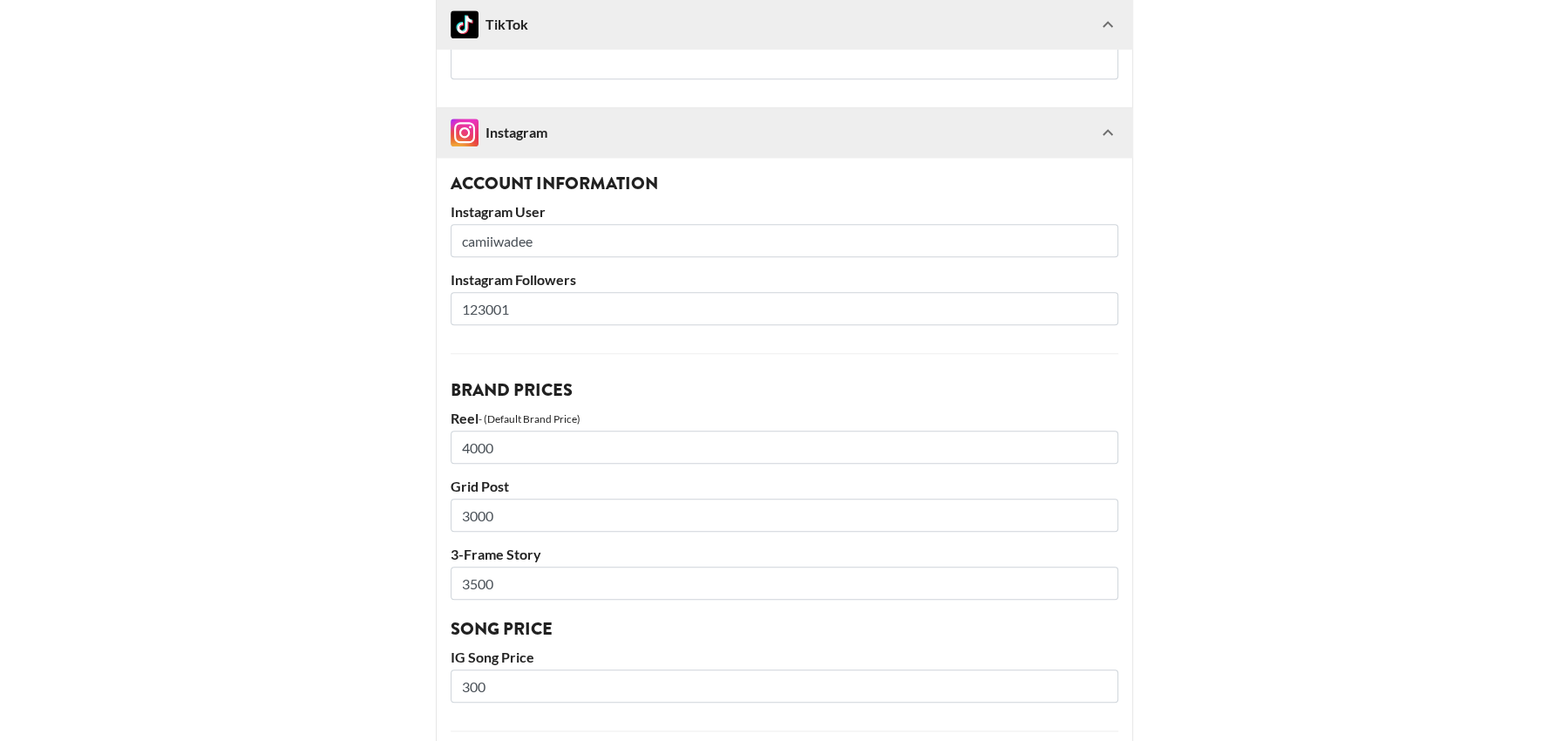
drag, startPoint x: 580, startPoint y: 245, endPoint x: 383, endPoint y: 241, distance: 197.0
